Goal: Transaction & Acquisition: Purchase product/service

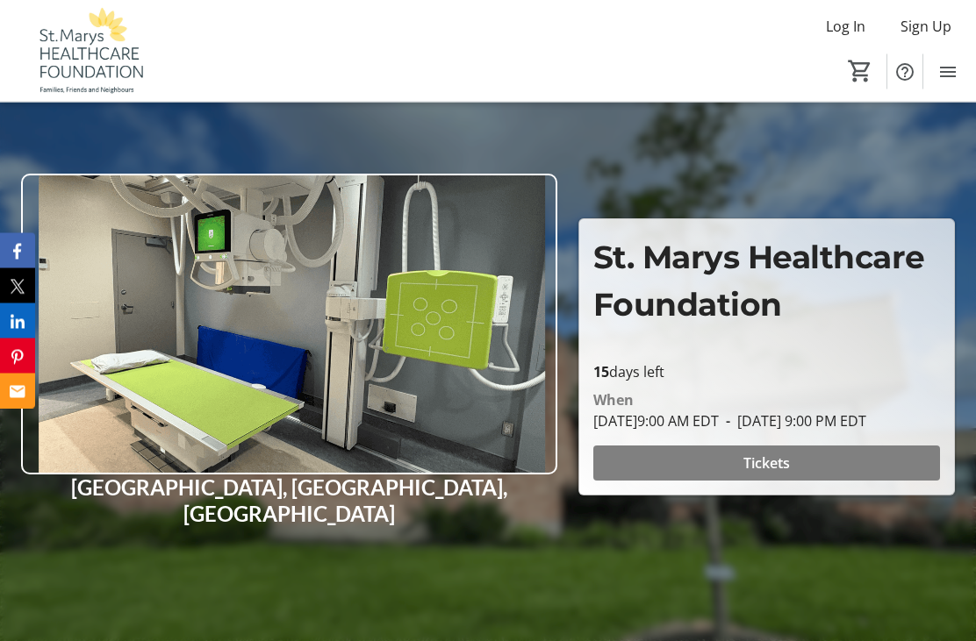
scroll to position [132, 0]
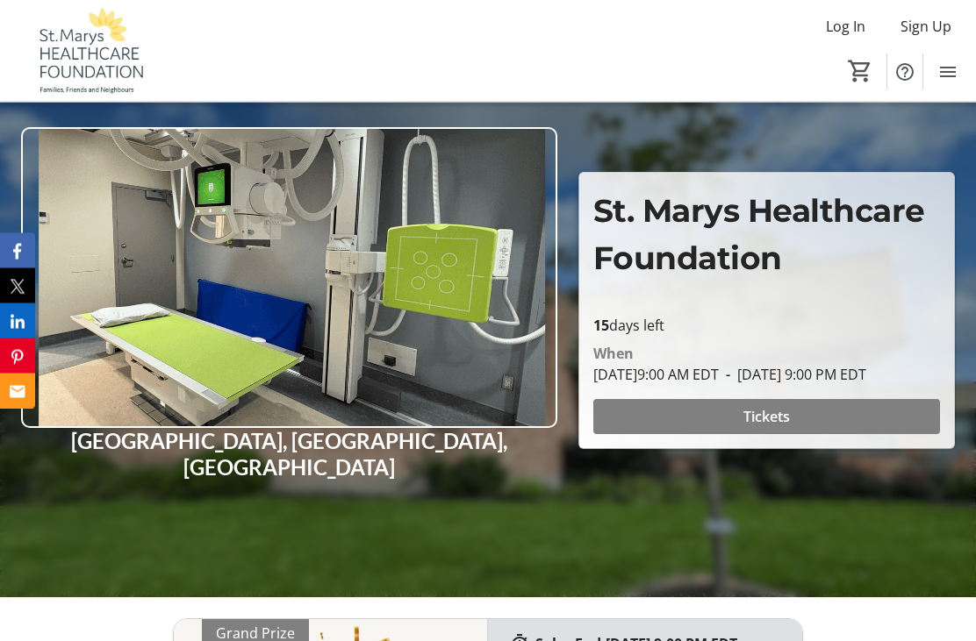
click at [807, 439] on span at bounding box center [766, 418] width 347 height 42
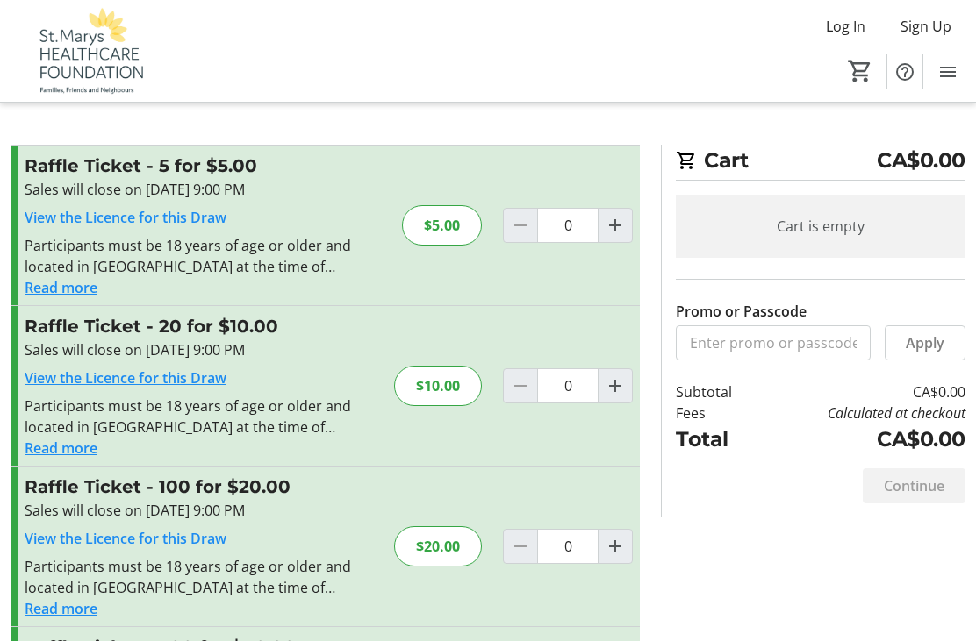
click at [619, 554] on mat-icon "Increment by one" at bounding box center [615, 546] width 21 height 21
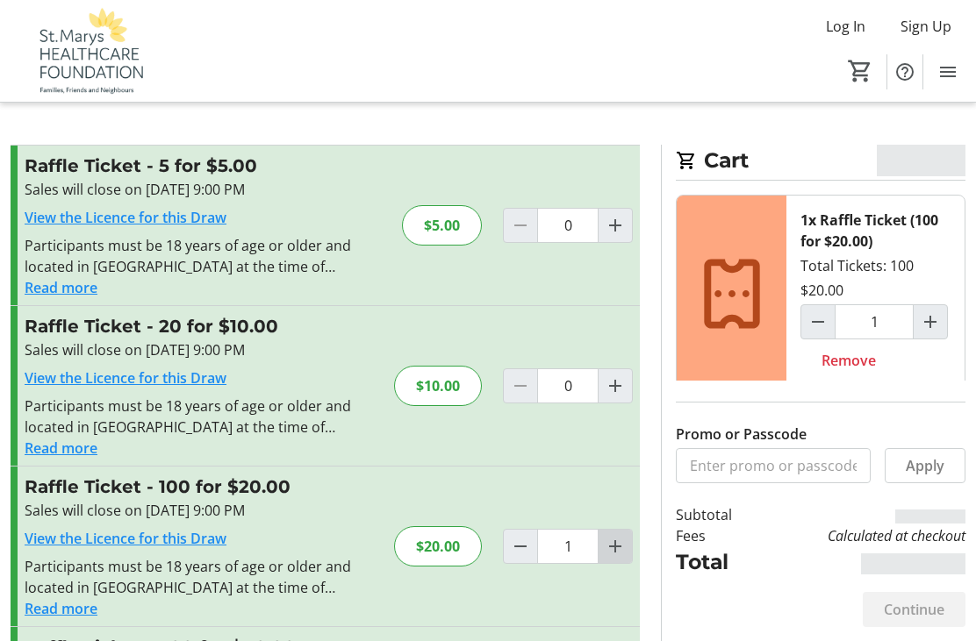
click at [617, 556] on mat-icon "Increment by one" at bounding box center [615, 546] width 21 height 21
click at [616, 553] on mat-icon "Increment by one" at bounding box center [615, 546] width 21 height 21
click at [612, 555] on mat-icon "Increment by one" at bounding box center [615, 546] width 21 height 21
click at [615, 550] on mat-icon "Increment by one" at bounding box center [615, 546] width 21 height 21
type input "5"
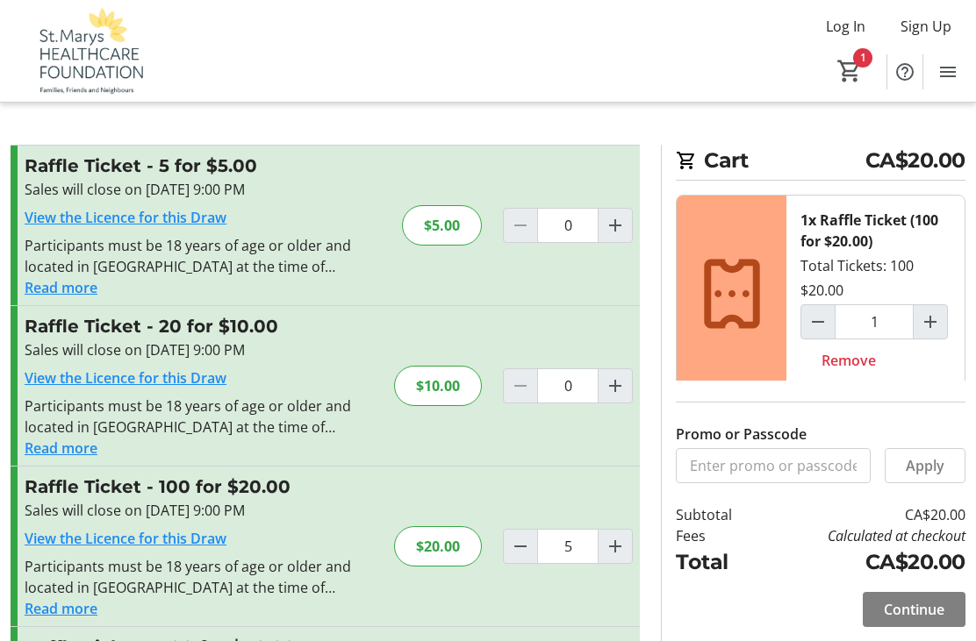
type input "5"
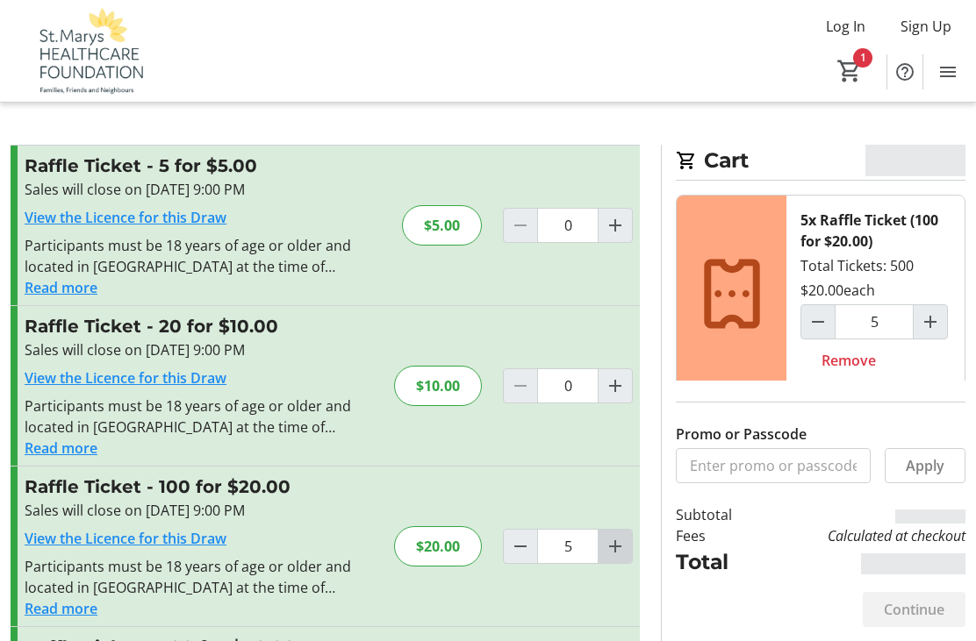
click at [613, 553] on mat-icon "Increment by one" at bounding box center [615, 546] width 21 height 21
click at [617, 553] on mat-icon "Increment by one" at bounding box center [615, 546] width 21 height 21
type input "7"
click at [522, 561] on span "Decrement by one" at bounding box center [520, 546] width 33 height 33
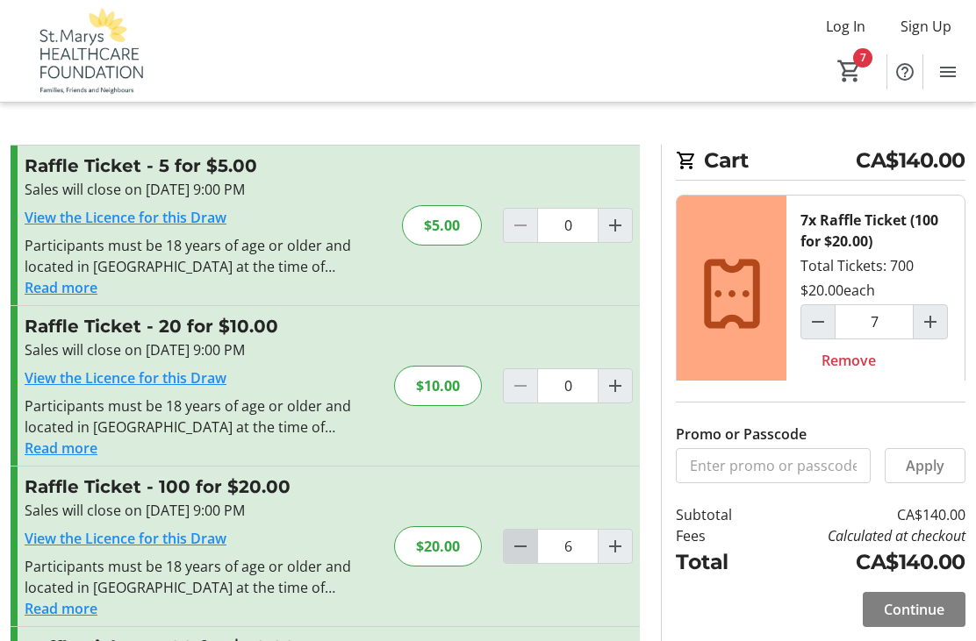
click at [519, 561] on span "Decrement by one" at bounding box center [520, 546] width 33 height 33
click at [522, 558] on span "Decrement by one" at bounding box center [520, 546] width 33 height 33
click at [526, 555] on mat-icon "Decrement by one" at bounding box center [520, 546] width 21 height 21
click at [526, 556] on mat-icon "Decrement by one" at bounding box center [520, 546] width 21 height 21
click at [529, 560] on span "Decrement by one" at bounding box center [520, 546] width 33 height 33
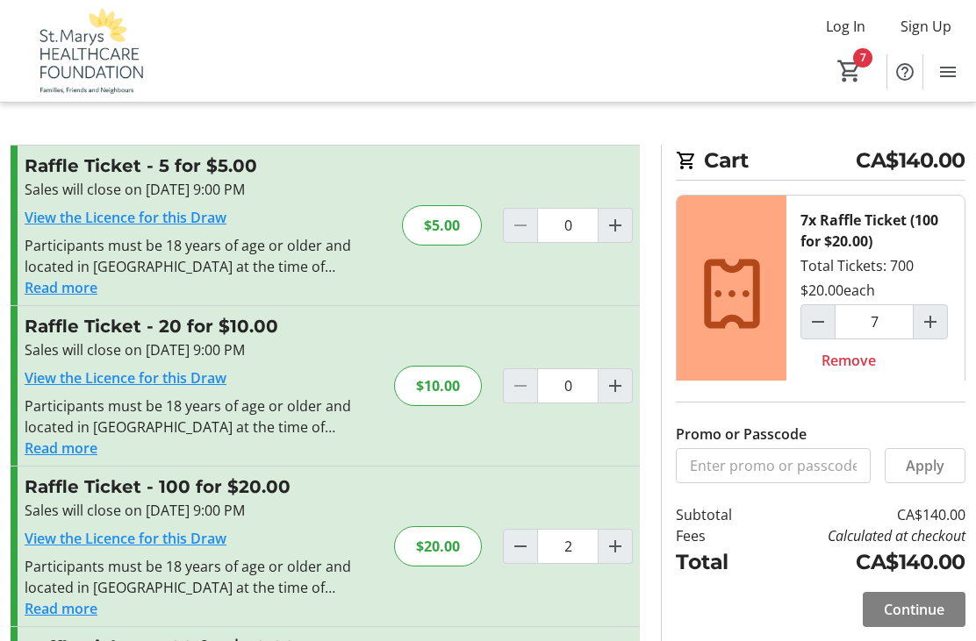
type input "1"
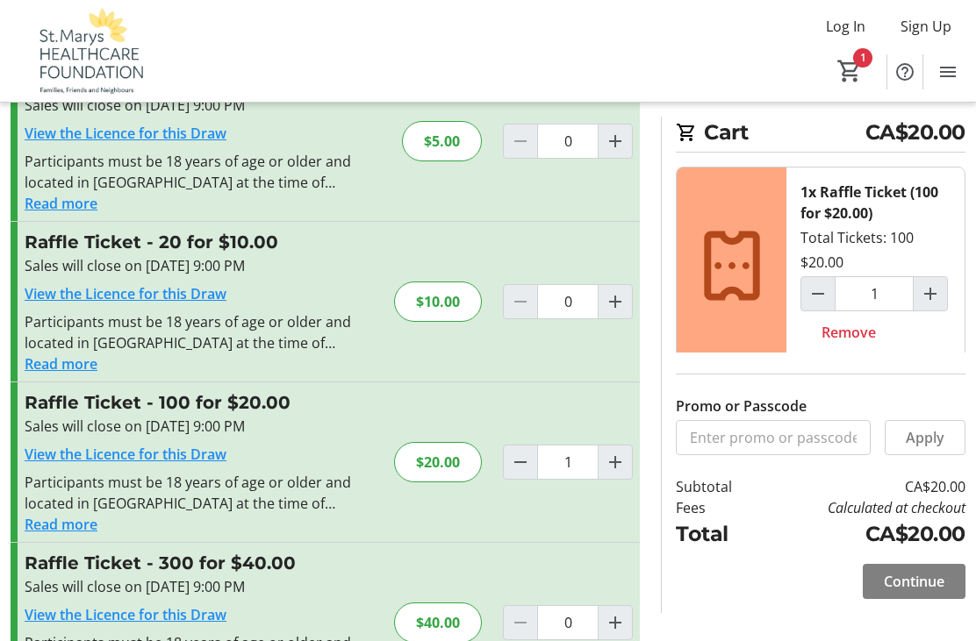
scroll to position [111, 0]
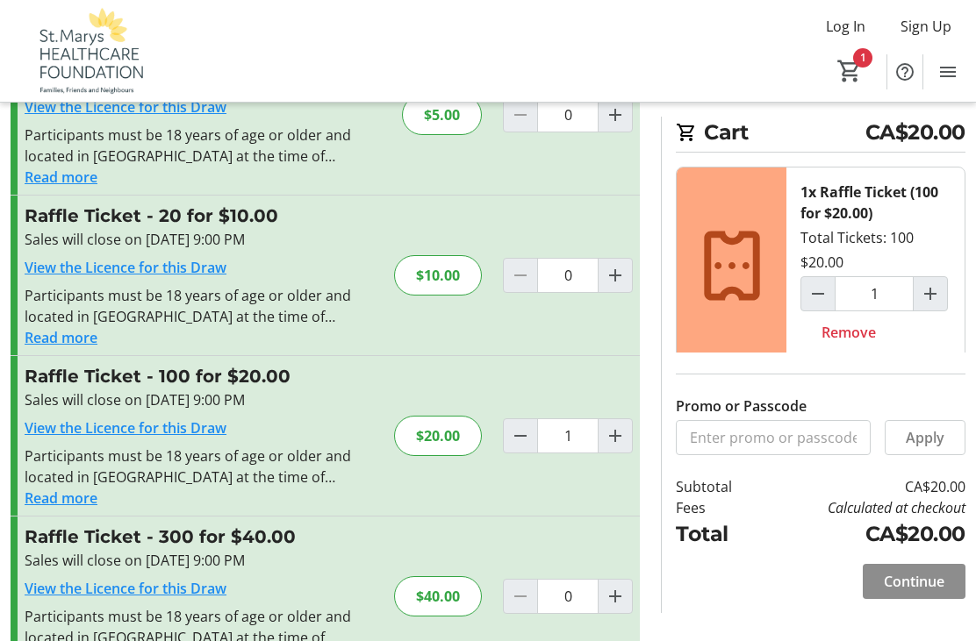
click at [913, 592] on span "Continue" at bounding box center [914, 581] width 61 height 21
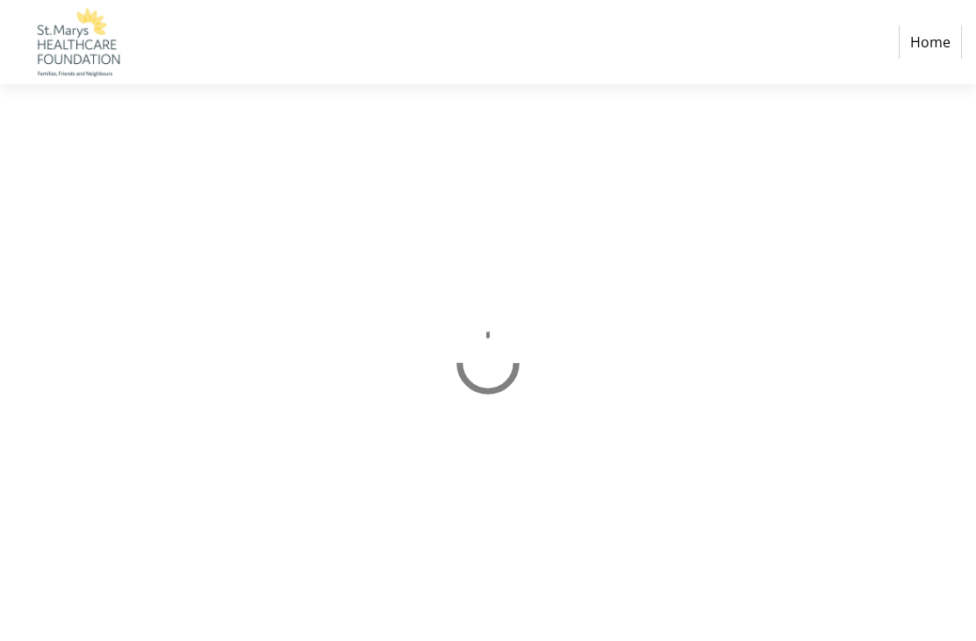
select select "CA"
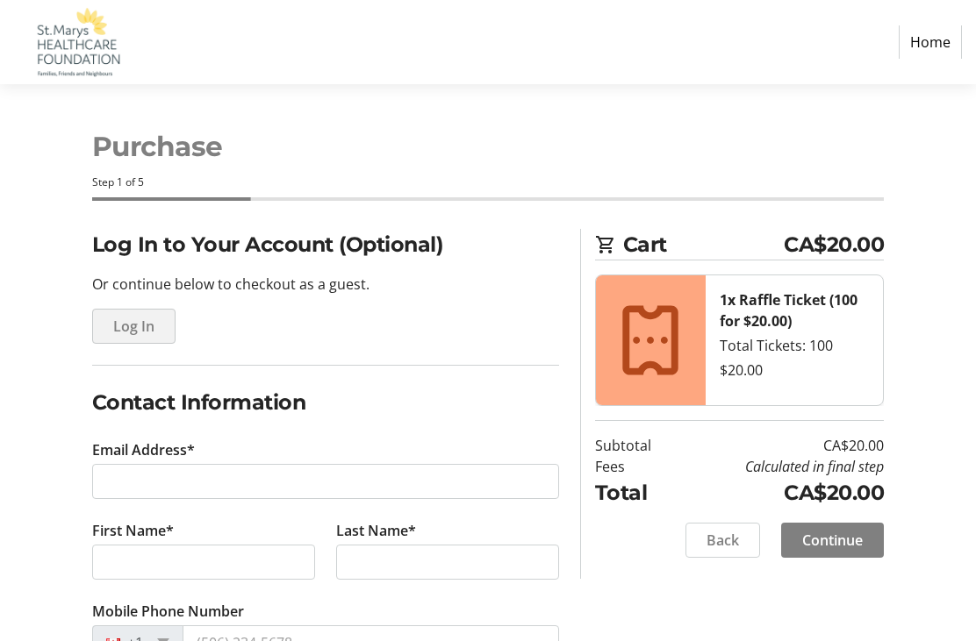
click at [146, 339] on span "button" at bounding box center [134, 326] width 82 height 42
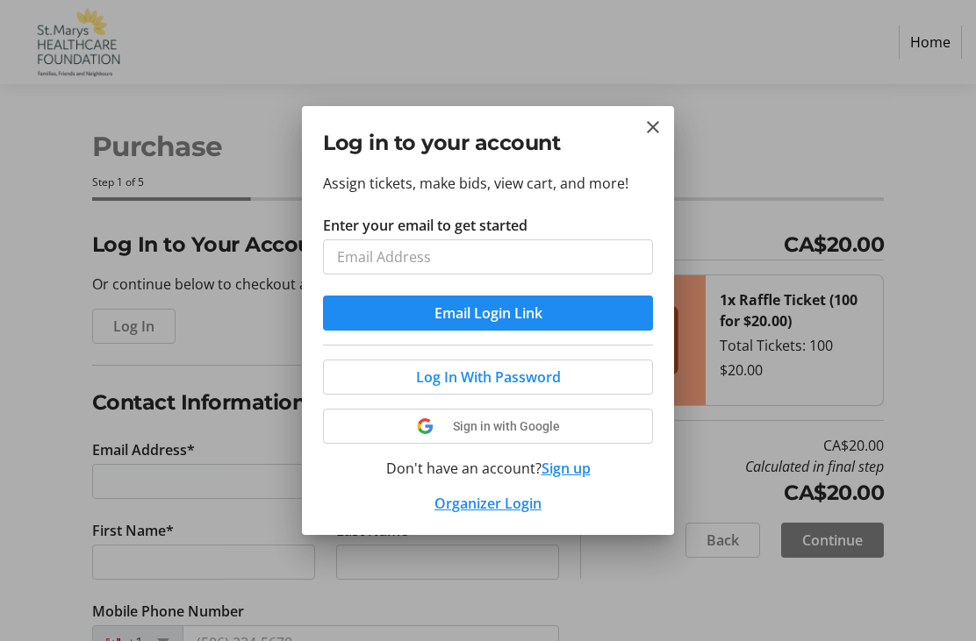
click at [392, 257] on input "Enter your email to get started" at bounding box center [488, 257] width 330 height 35
type input "dmahood"
click at [836, 185] on div at bounding box center [488, 320] width 976 height 641
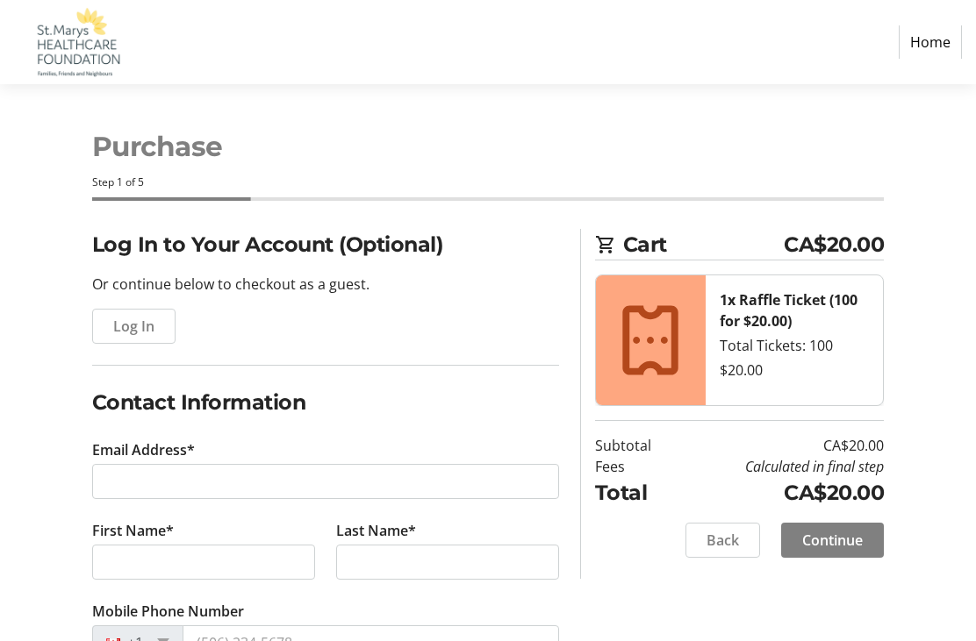
click at [152, 336] on span "button" at bounding box center [134, 326] width 82 height 42
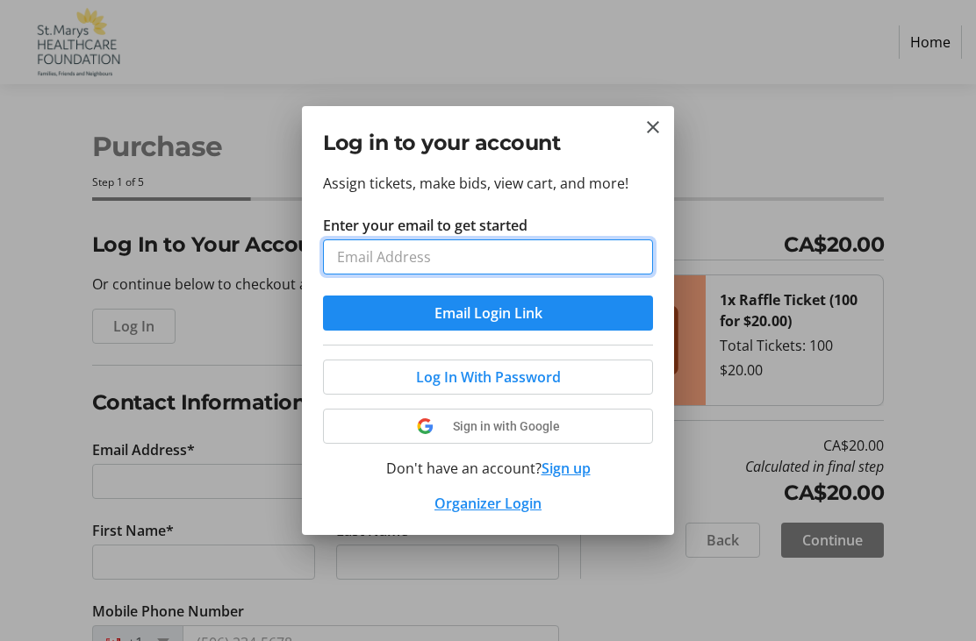
click at [391, 262] on input "Enter your email to get started" at bounding box center [488, 257] width 330 height 35
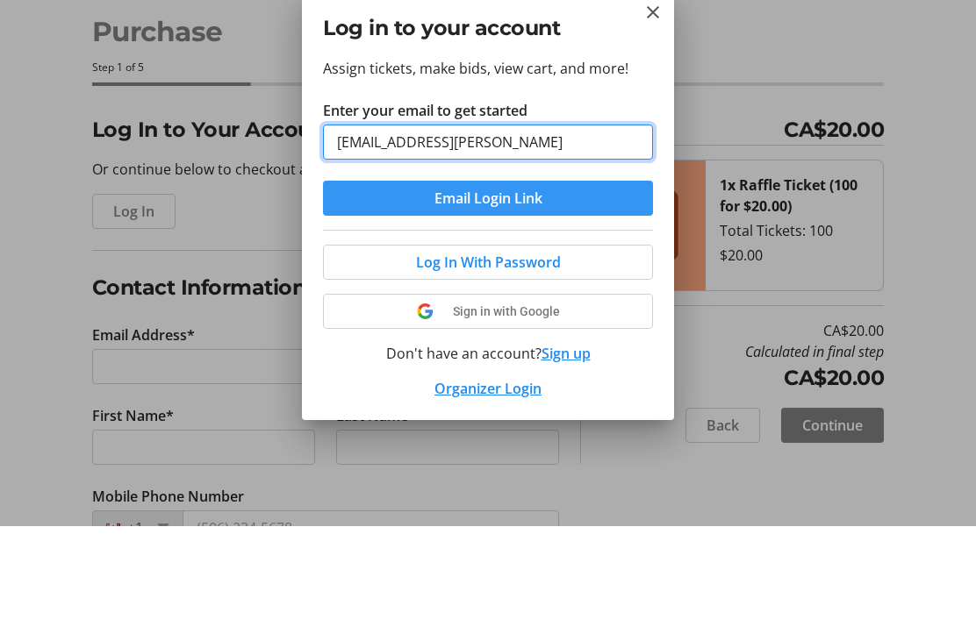
type input "[EMAIL_ADDRESS][PERSON_NAME]"
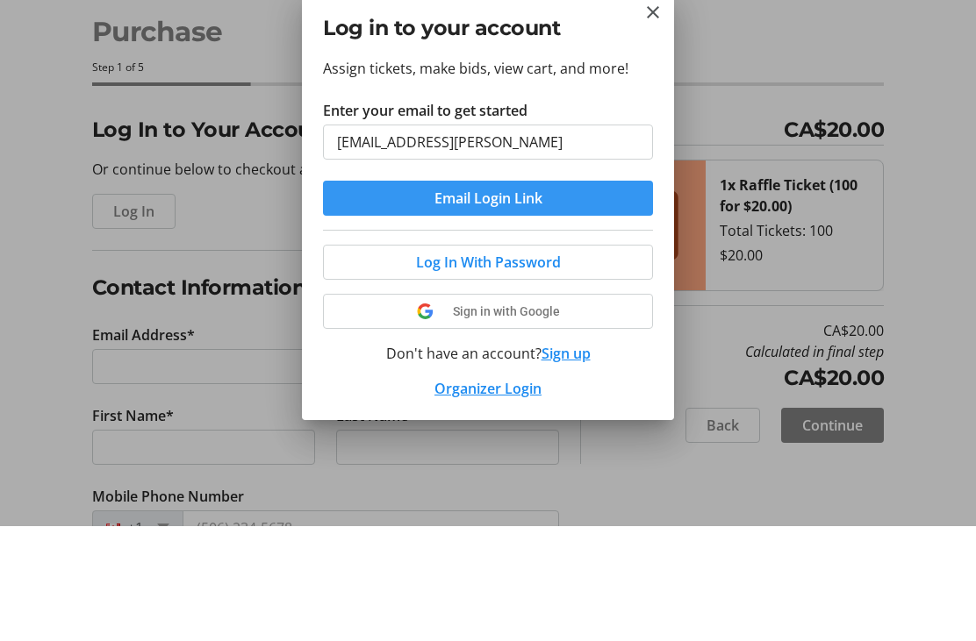
click at [575, 292] on span "submit" at bounding box center [488, 313] width 330 height 42
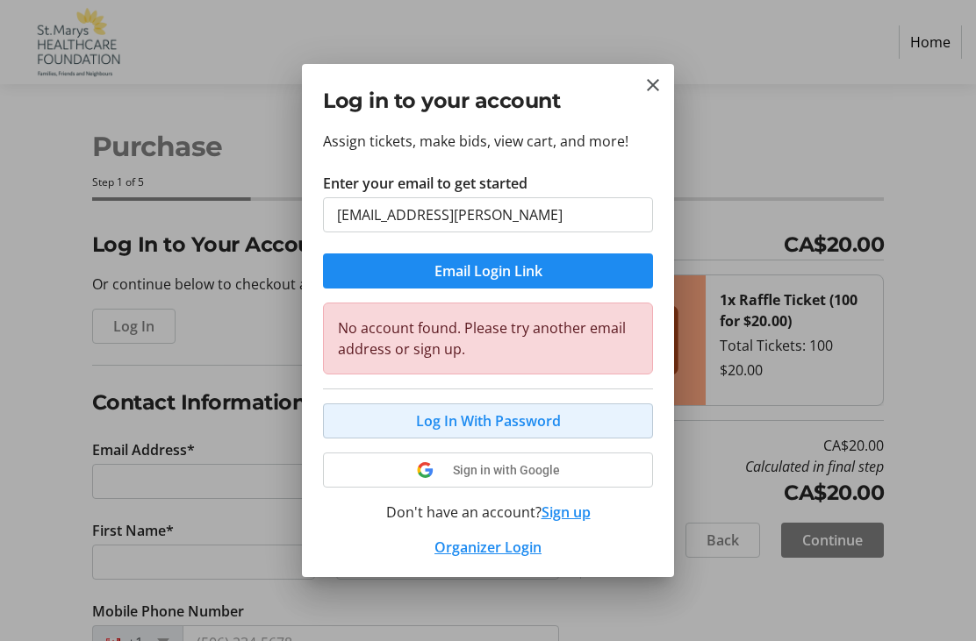
click at [531, 422] on span "Log In With Password" at bounding box center [488, 421] width 145 height 21
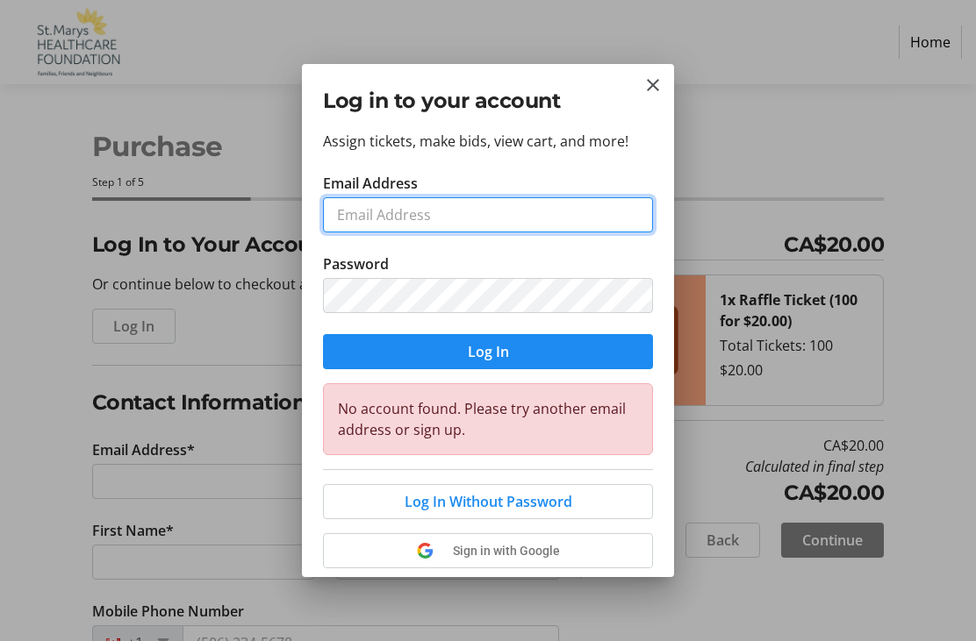
click at [447, 212] on input "Email Address" at bounding box center [488, 214] width 330 height 35
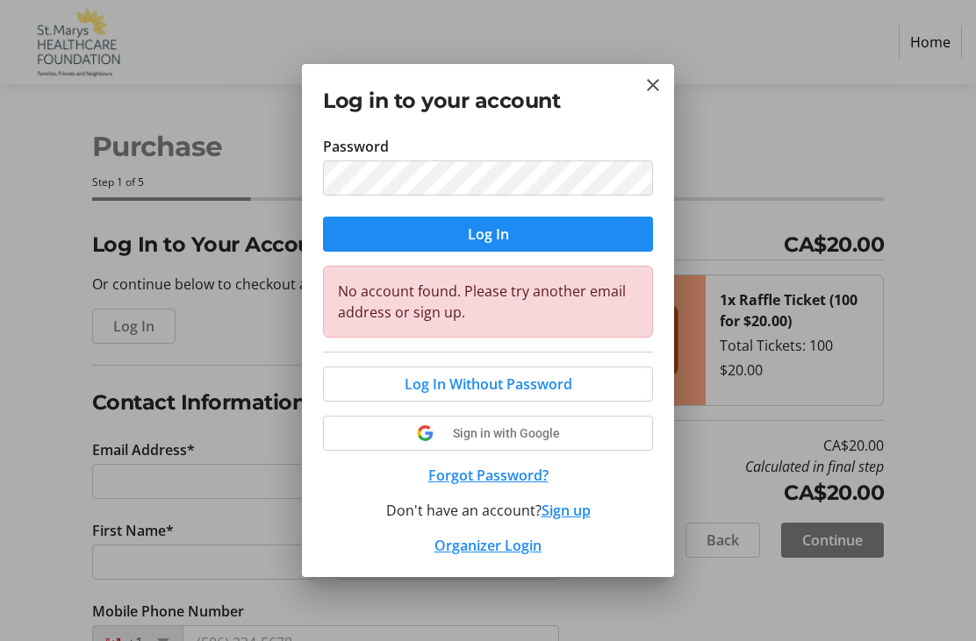
scroll to position [117, 0]
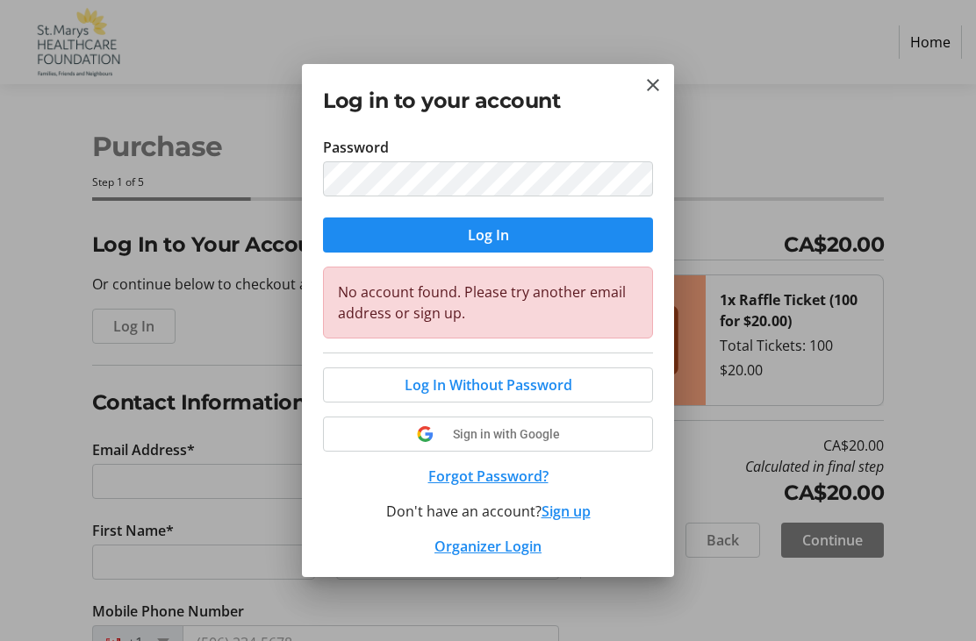
type input "[EMAIL_ADDRESS][PERSON_NAME][DOMAIN_NAME]"
click at [770, 153] on div at bounding box center [488, 320] width 976 height 641
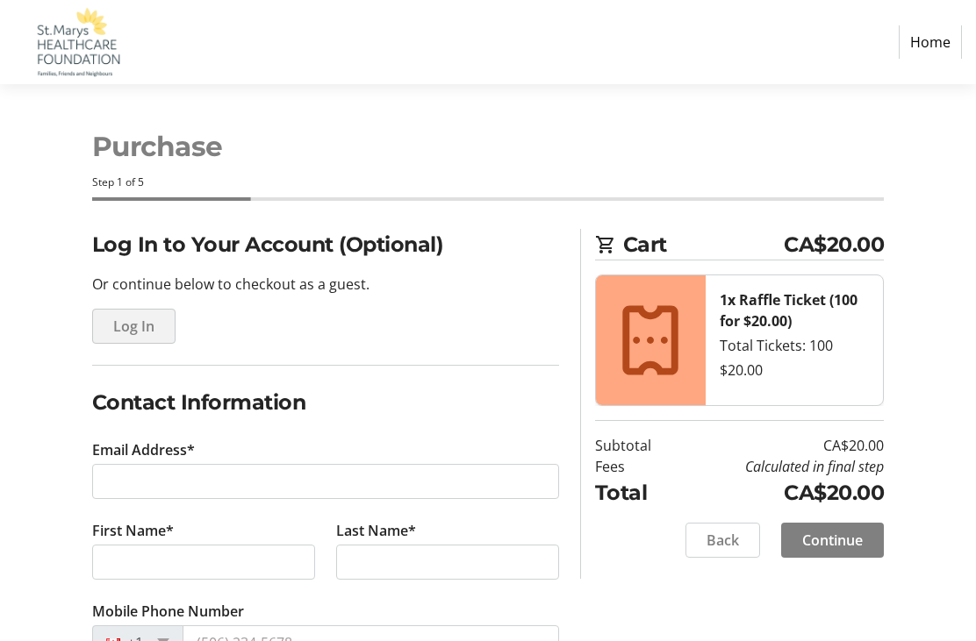
click at [161, 333] on span "button" at bounding box center [134, 326] width 82 height 42
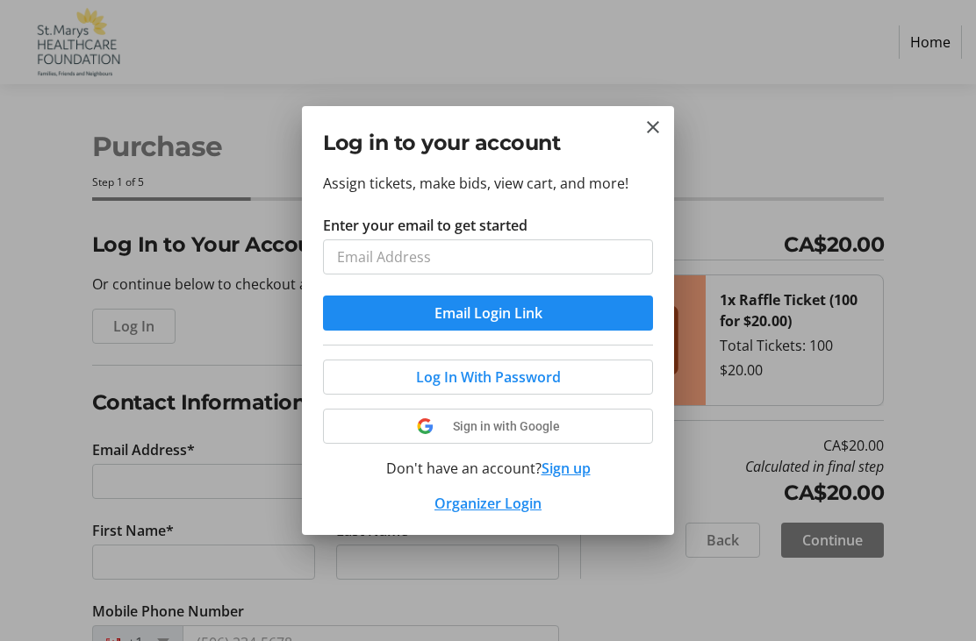
click at [434, 264] on input "Enter your email to get started" at bounding box center [488, 257] width 330 height 35
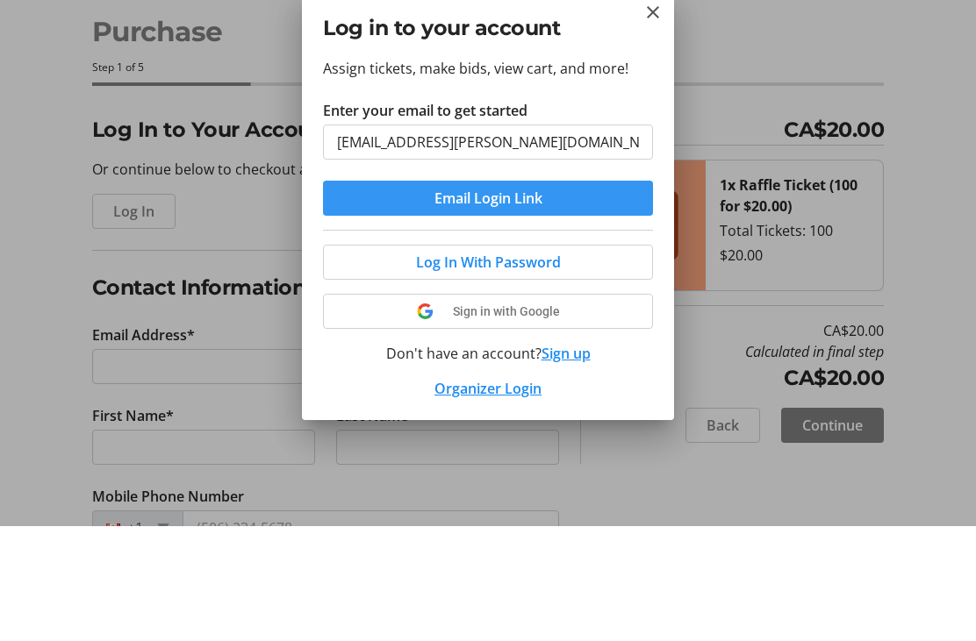
type input "[EMAIL_ADDRESS][PERSON_NAME][DOMAIN_NAME]"
click at [569, 292] on span "submit" at bounding box center [488, 313] width 330 height 42
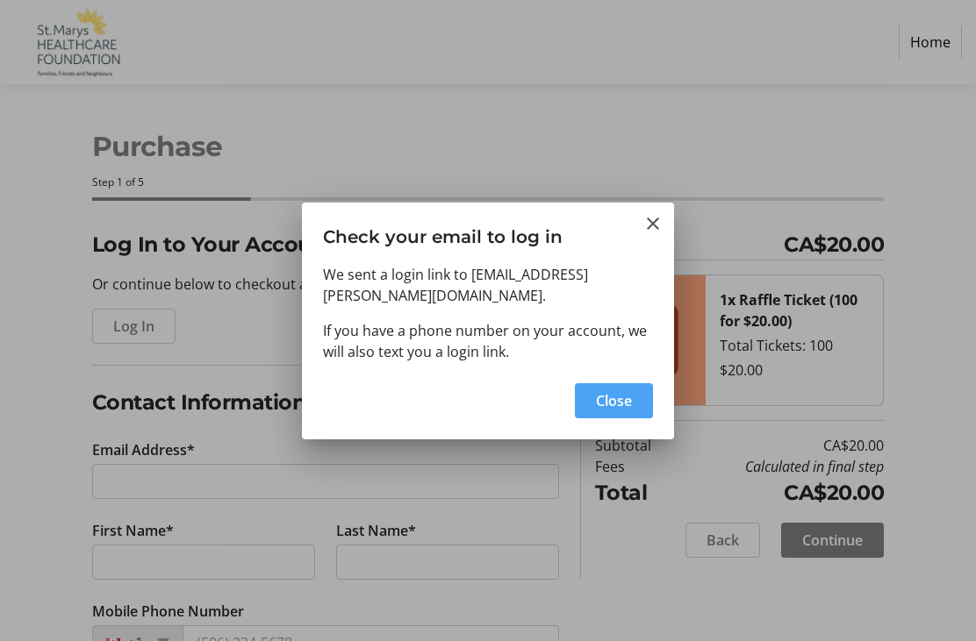
click at [621, 390] on span "Close" at bounding box center [614, 400] width 36 height 21
